Goal: Task Accomplishment & Management: Manage account settings

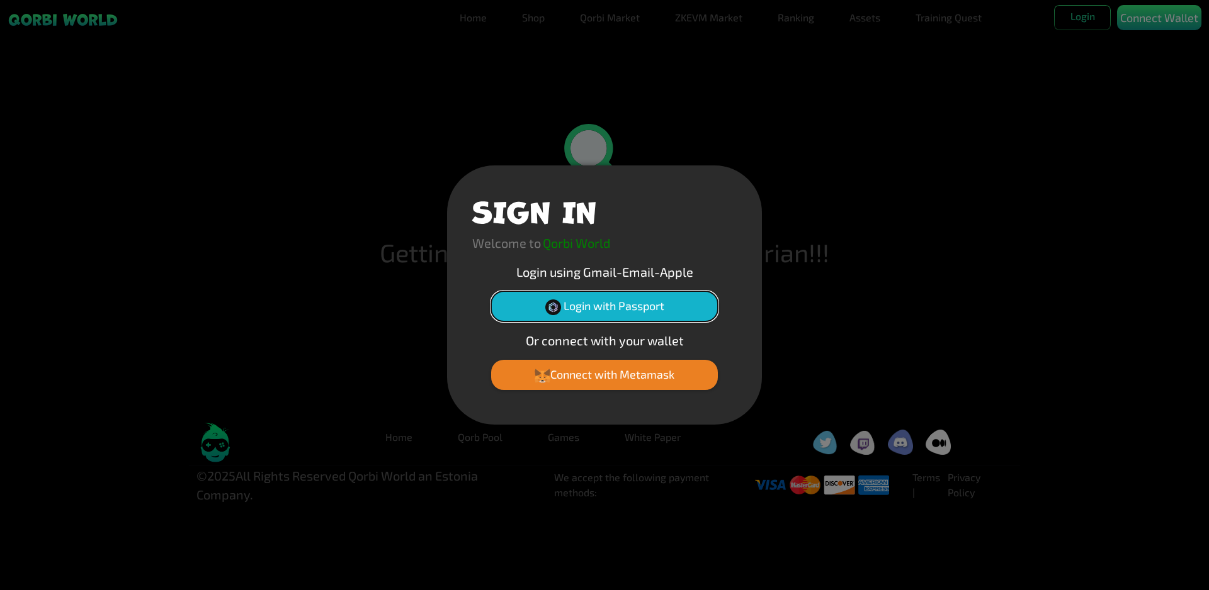
click at [626, 307] on button "Login with Passport" at bounding box center [604, 306] width 227 height 30
click at [616, 307] on button "Login with Passport" at bounding box center [604, 306] width 227 height 30
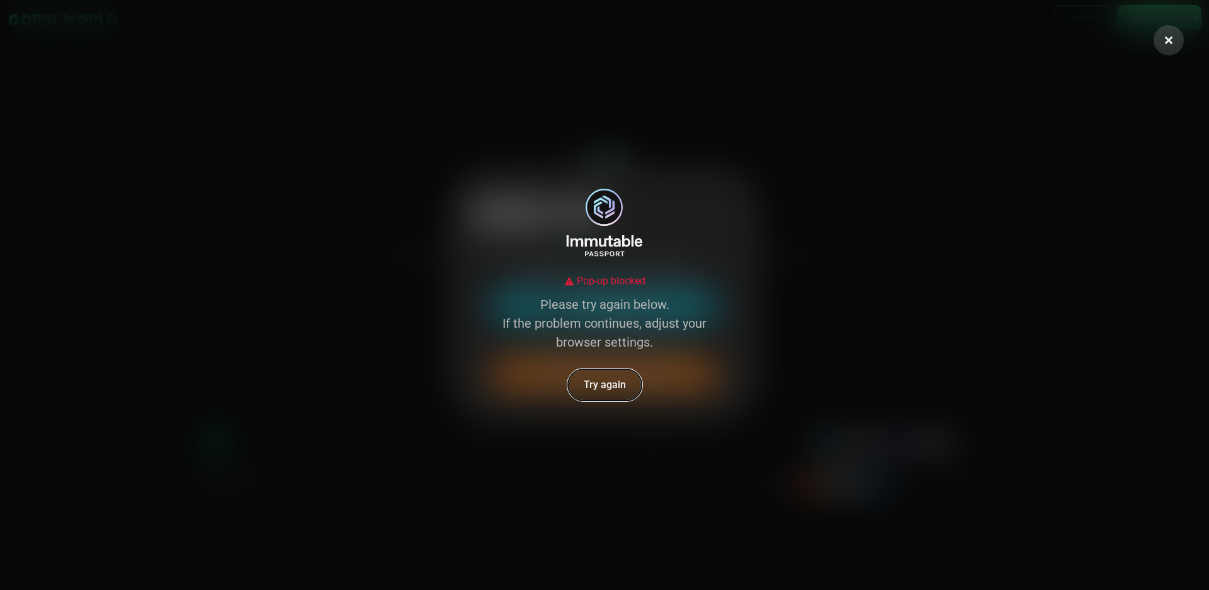
click at [604, 386] on button "Try again" at bounding box center [604, 385] width 75 height 33
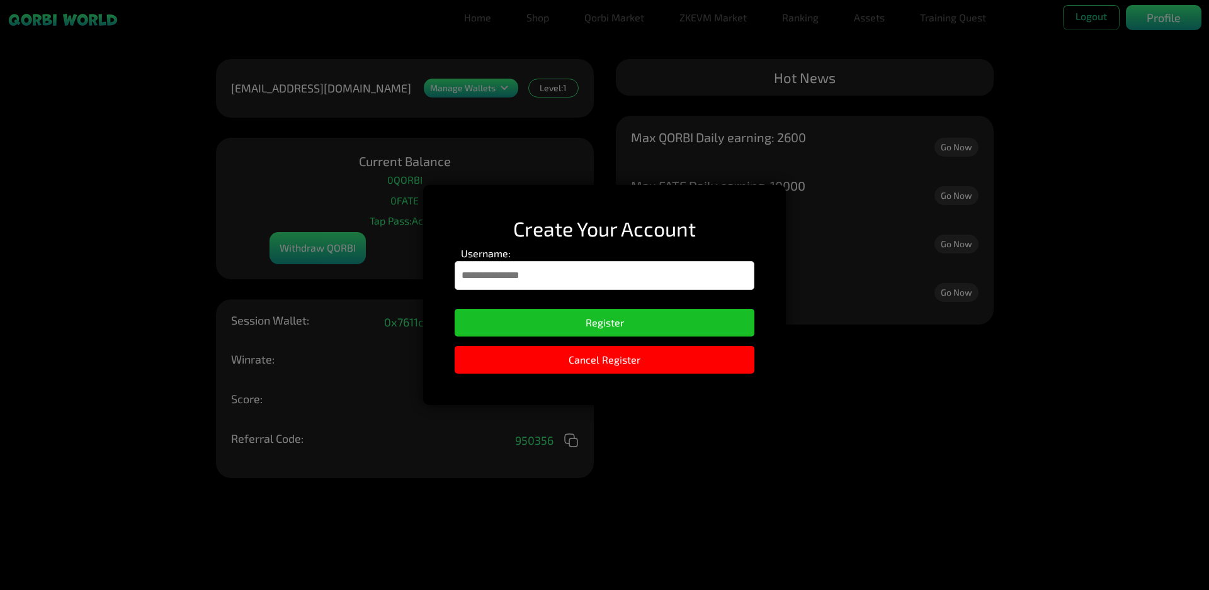
click at [609, 274] on input "Username:" at bounding box center [605, 275] width 300 height 29
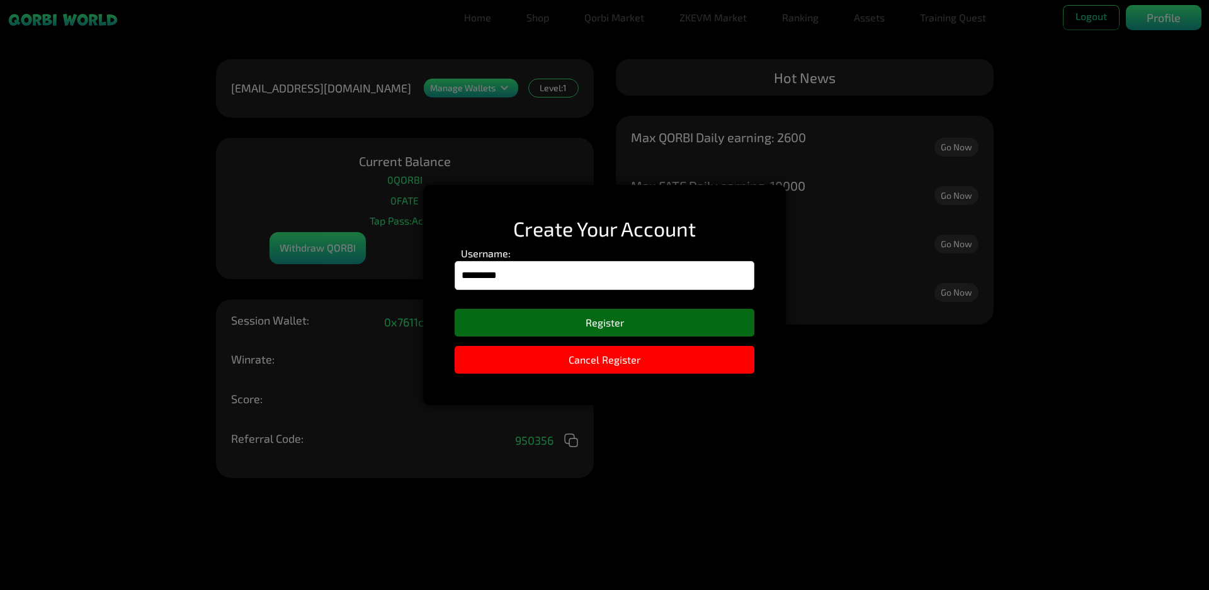
type input "*********"
click at [626, 321] on button "Register" at bounding box center [605, 323] width 300 height 28
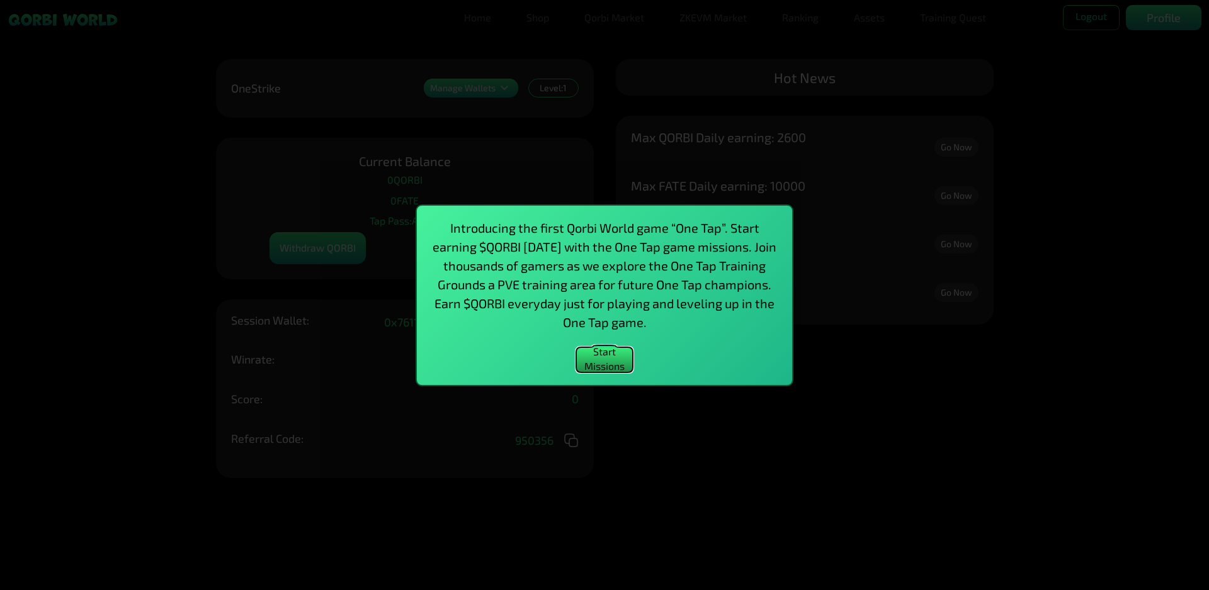
click at [614, 360] on button "Start Missions" at bounding box center [604, 359] width 57 height 25
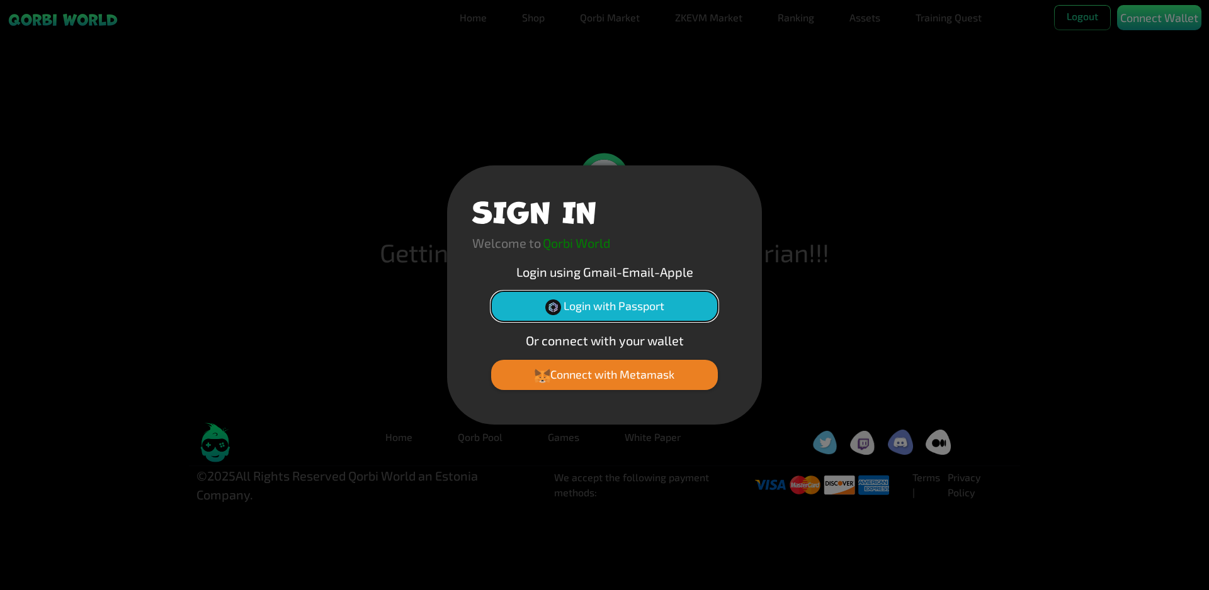
click at [624, 307] on button "Login with Passport" at bounding box center [604, 306] width 227 height 30
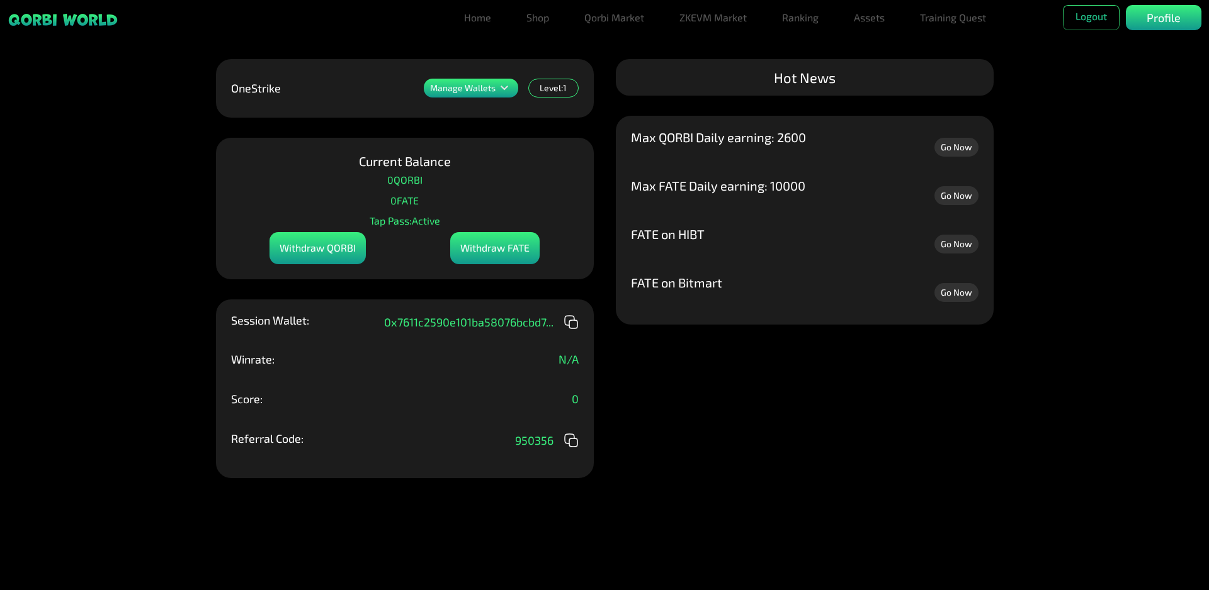
click at [592, 303] on div "OneStrike Manage Wallets Level: 1 Current Balance 0 QORBI 0 FATE Tap Pass: Acti…" at bounding box center [405, 268] width 378 height 419
click at [716, 489] on div "Manage Wallets Add one or more wallets to showcase all your Items in one place.…" at bounding box center [604, 295] width 1209 height 590
click at [693, 536] on div "Manage Wallets Add one or more wallets to showcase all your Items in one place.…" at bounding box center [604, 295] width 1209 height 590
